Goal: Information Seeking & Learning: Learn about a topic

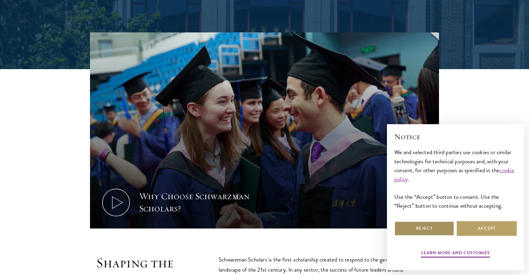
scroll to position [208, 0]
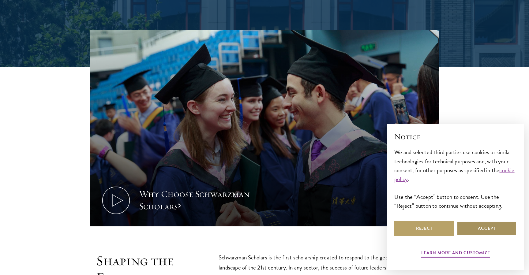
click at [475, 227] on button "Accept" at bounding box center [486, 228] width 60 height 15
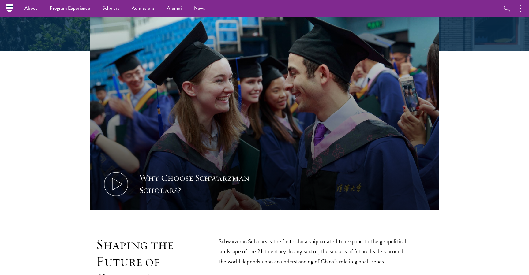
scroll to position [0, 0]
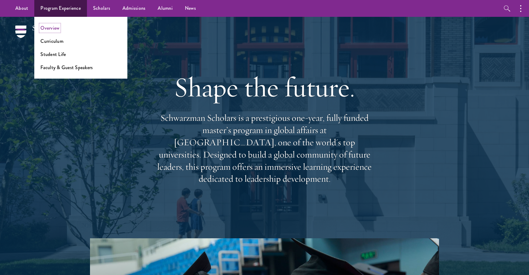
click at [54, 27] on link "Overview" at bounding box center [49, 27] width 19 height 7
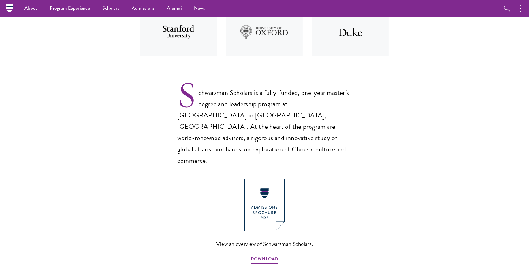
scroll to position [210, 0]
